Goal: Transaction & Acquisition: Purchase product/service

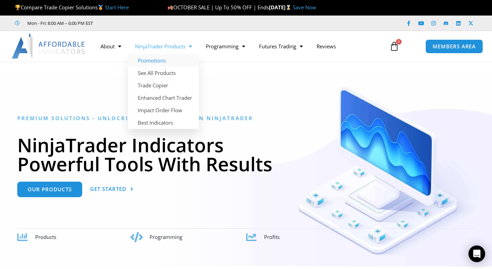
click at [161, 58] on link "Promotions" at bounding box center [163, 60] width 71 height 12
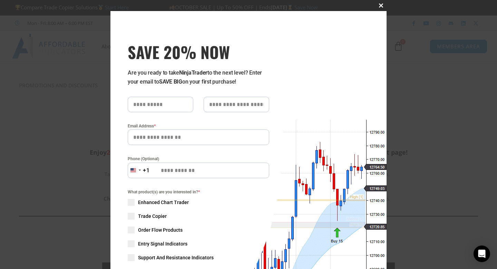
click at [377, 10] on button "Close this module" at bounding box center [381, 5] width 11 height 11
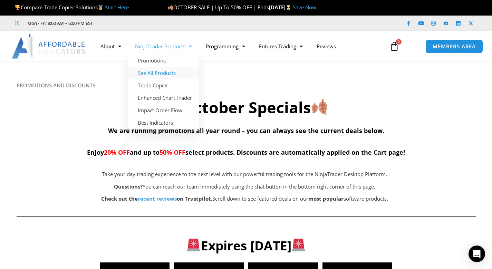
click at [162, 71] on link "See All Products" at bounding box center [163, 73] width 71 height 12
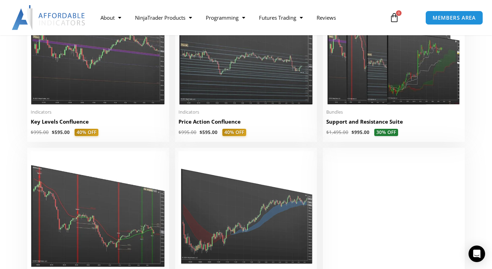
scroll to position [1266, 0]
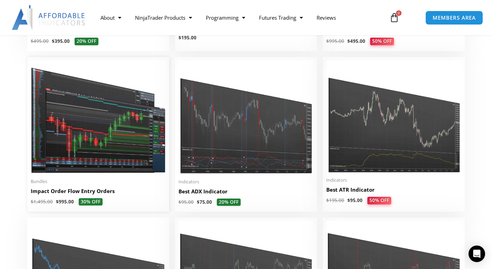
click at [109, 192] on h2 "Impact Order Flow Entry Orders" at bounding box center [98, 190] width 135 height 7
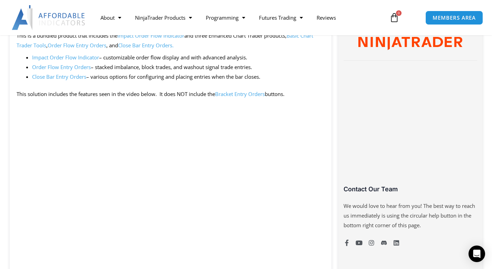
scroll to position [380, 0]
